Goal: Obtain resource: Download file/media

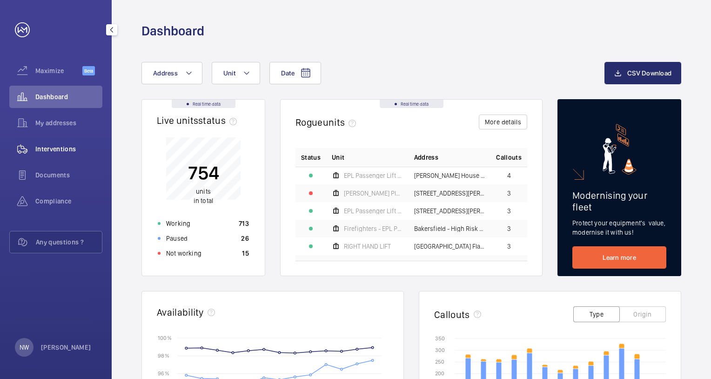
click at [60, 146] on span "Interventions" at bounding box center [68, 148] width 67 height 9
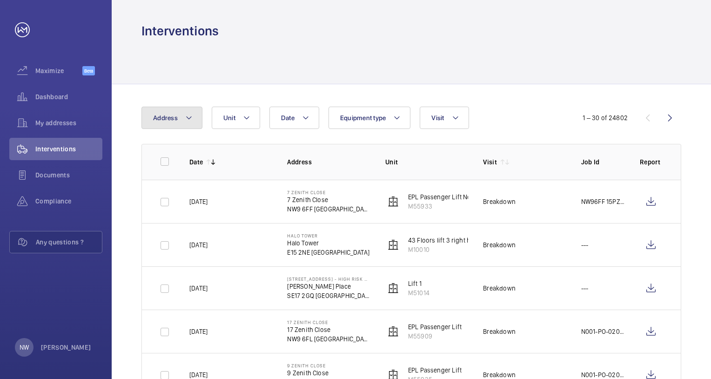
click at [161, 117] on span "Address" at bounding box center [165, 117] width 25 height 7
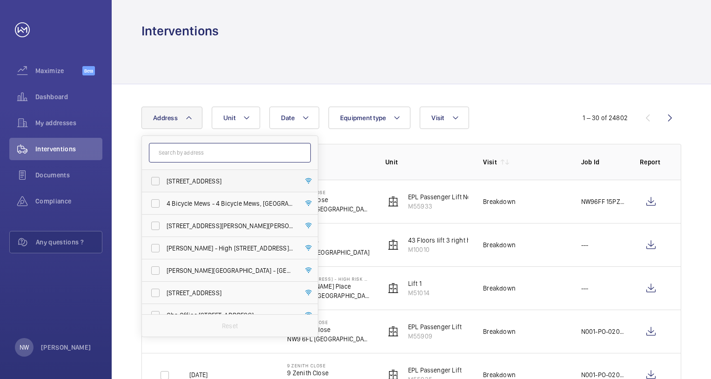
paste input "[STREET_ADDRESS]"
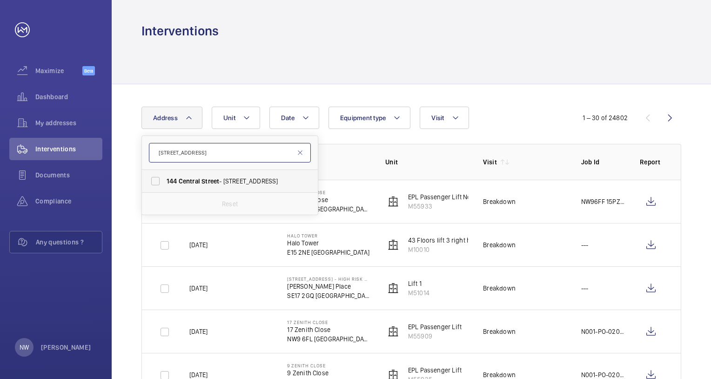
type input "[STREET_ADDRESS]"
click at [235, 183] on span "[STREET_ADDRESS]" at bounding box center [231, 180] width 128 height 9
click at [165, 183] on input "[STREET_ADDRESS]" at bounding box center [155, 181] width 19 height 19
checkbox input "true"
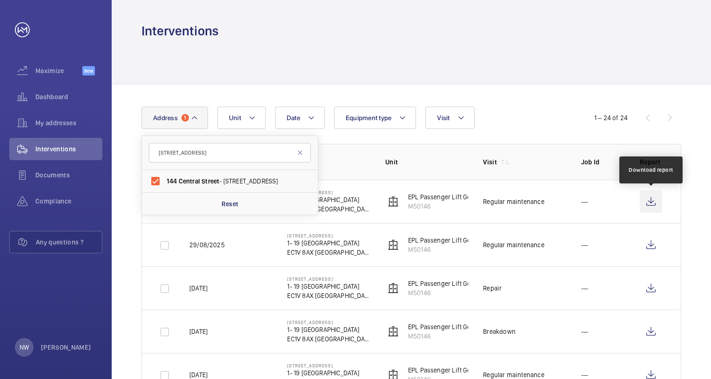
click at [650, 203] on wm-front-icon-button at bounding box center [651, 201] width 22 height 22
